Goal: Navigation & Orientation: Find specific page/section

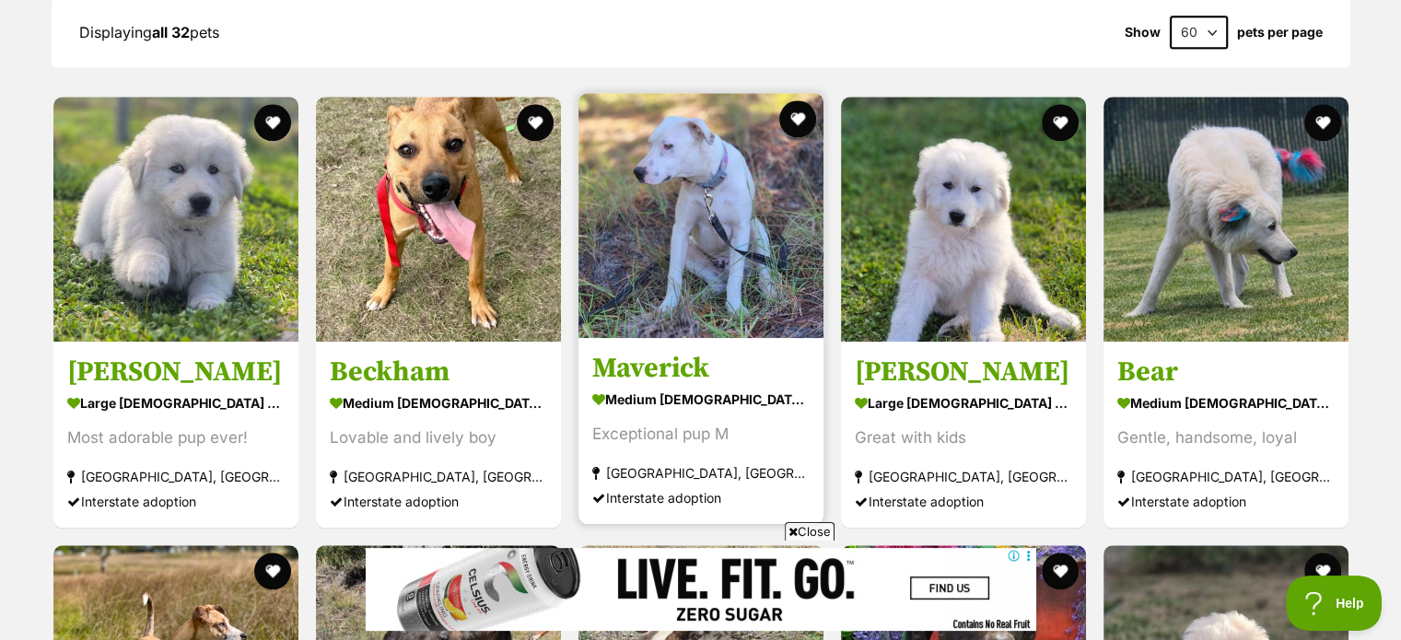
scroll to position [2032, 0]
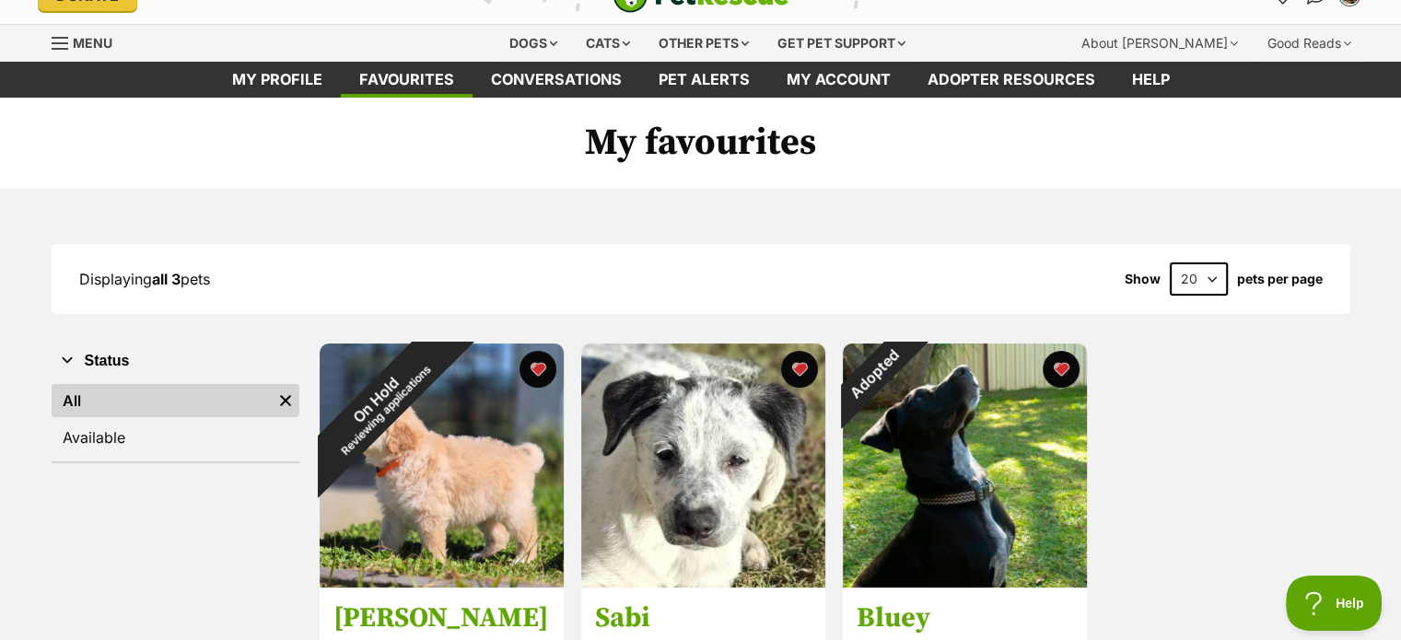
scroll to position [138, 0]
